Goal: Task Accomplishment & Management: Manage account settings

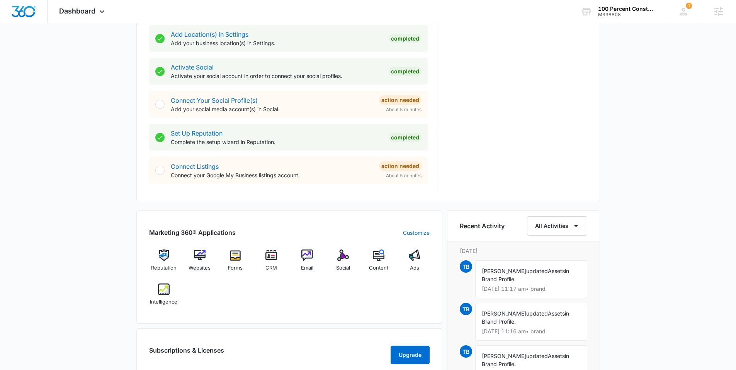
scroll to position [335, 0]
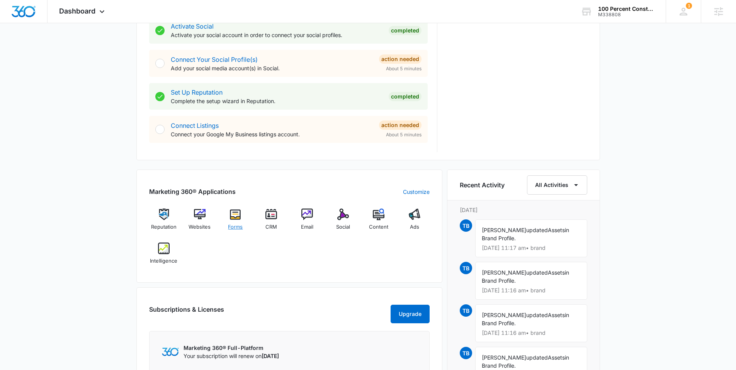
click at [237, 214] on img at bounding box center [236, 215] width 12 height 12
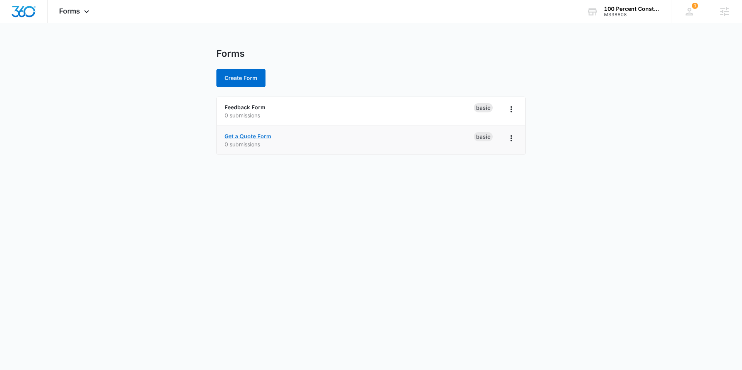
click at [240, 136] on link "Get a Quote Form" at bounding box center [248, 136] width 47 height 7
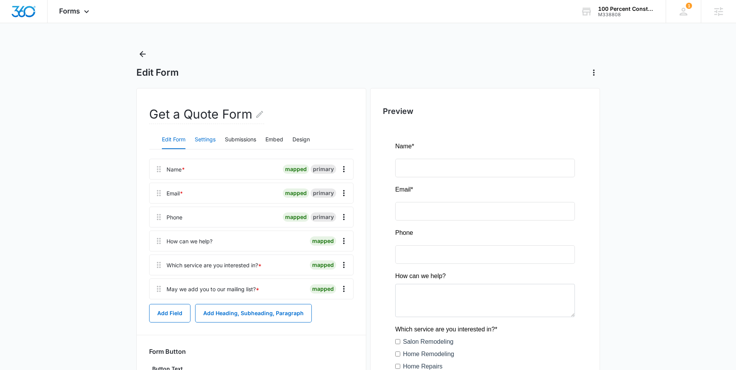
click at [207, 138] on button "Settings" at bounding box center [205, 140] width 21 height 19
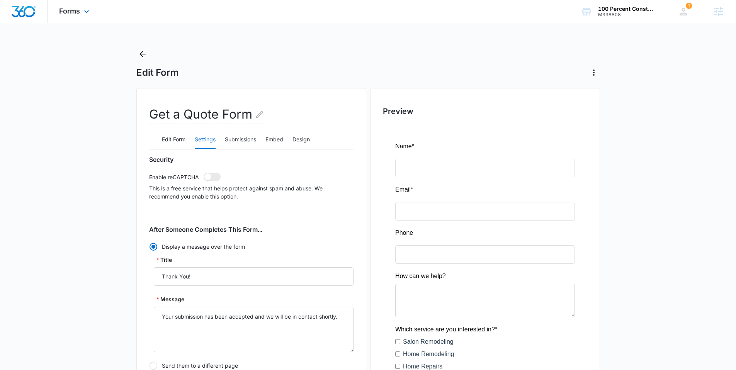
click at [30, 10] on img "Dashboard" at bounding box center [23, 12] width 25 height 12
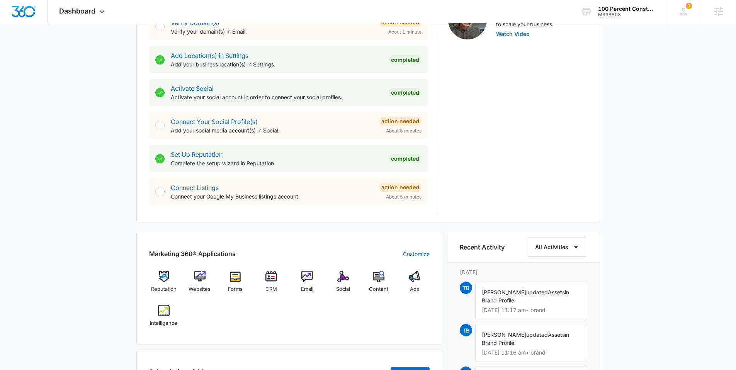
scroll to position [306, 0]
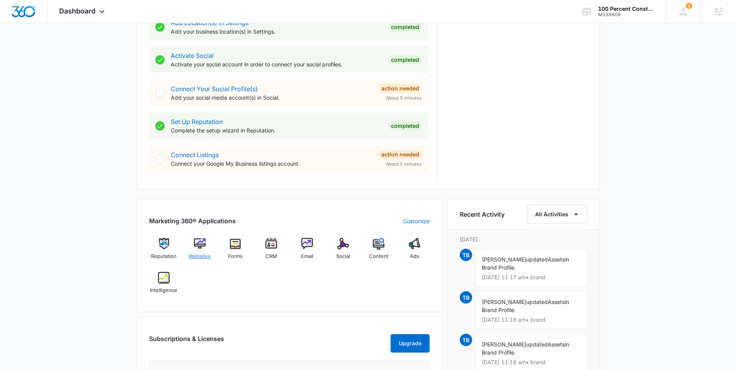
click at [198, 244] on img at bounding box center [200, 244] width 12 height 12
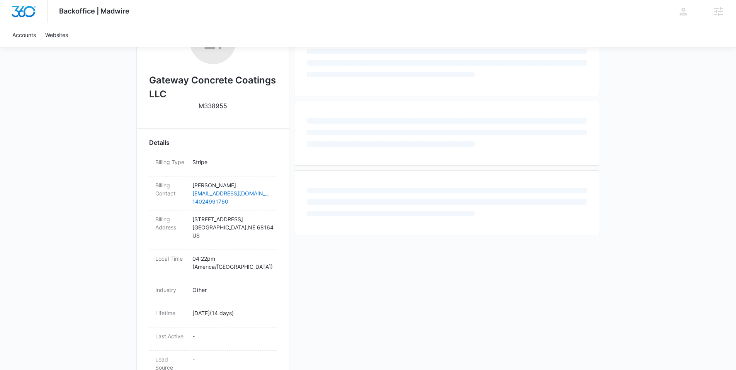
scroll to position [162, 0]
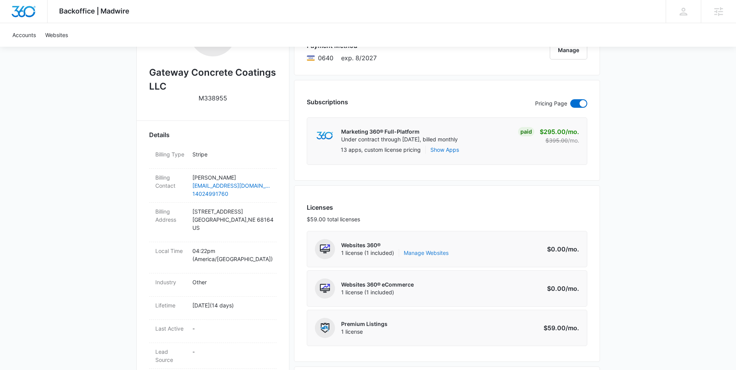
click at [416, 253] on link "Manage Websites" at bounding box center [426, 253] width 45 height 8
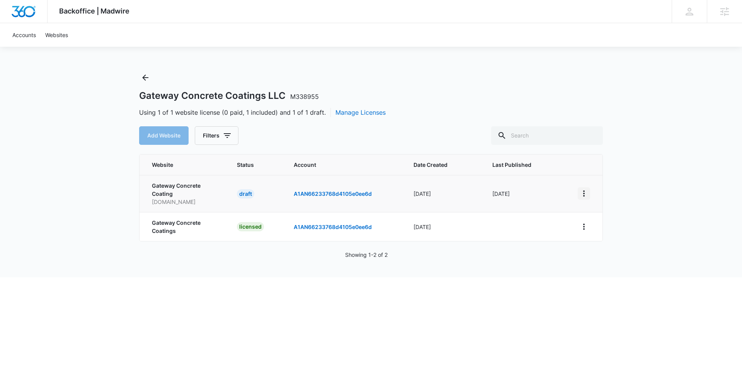
click at [584, 197] on icon "View More" at bounding box center [583, 193] width 9 height 9
click at [597, 244] on button "Activate Draft" at bounding box center [615, 250] width 74 height 12
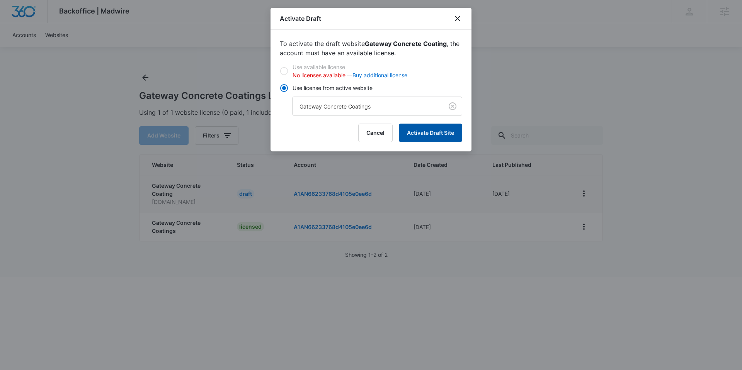
click at [444, 138] on button "Activate Draft Site" at bounding box center [430, 133] width 63 height 19
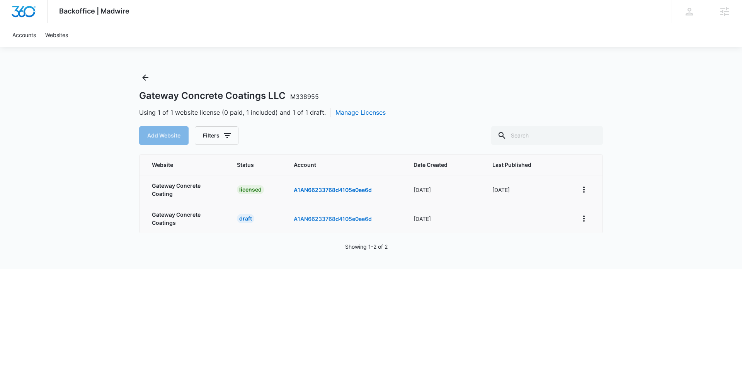
click at [331, 218] on link "A1AN66233768d4105e0ee6d" at bounding box center [333, 219] width 78 height 7
click at [589, 218] on button "View More" at bounding box center [584, 219] width 12 height 12
click at [622, 216] on div "Backoffice | Madwire Apps Settings [PERSON_NAME] [PERSON_NAME][EMAIL_ADDRESS][P…" at bounding box center [371, 134] width 742 height 269
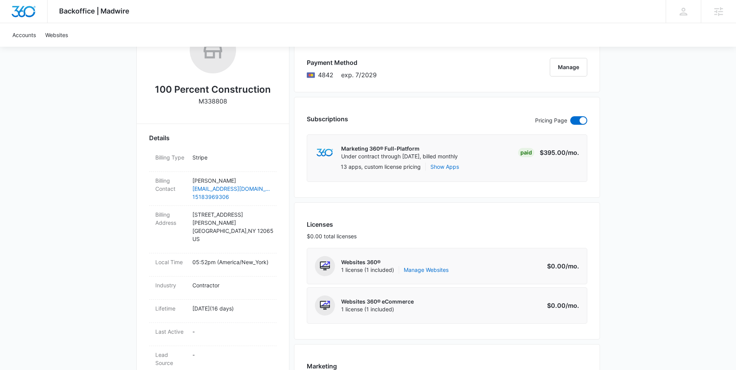
scroll to position [230, 0]
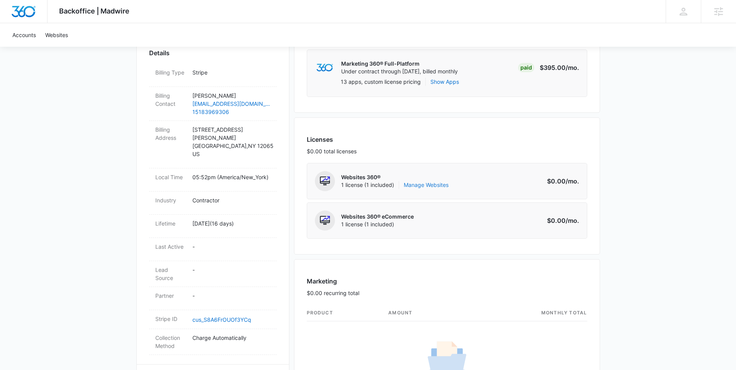
click at [418, 184] on link "Manage Websites" at bounding box center [426, 185] width 45 height 8
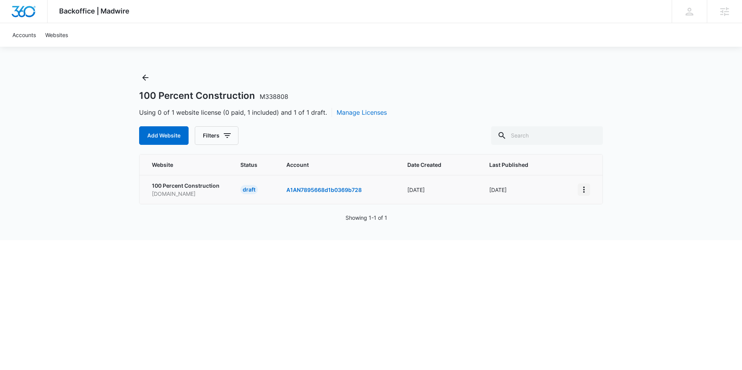
click at [581, 192] on icon "View More" at bounding box center [583, 189] width 9 height 9
click at [598, 247] on div "Activate Draft" at bounding box center [610, 245] width 46 height 5
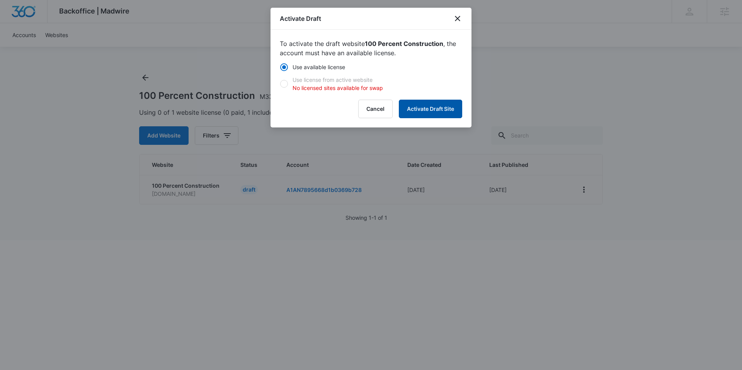
click at [414, 105] on button "Activate Draft Site" at bounding box center [430, 109] width 63 height 19
